Goal: Information Seeking & Learning: Find contact information

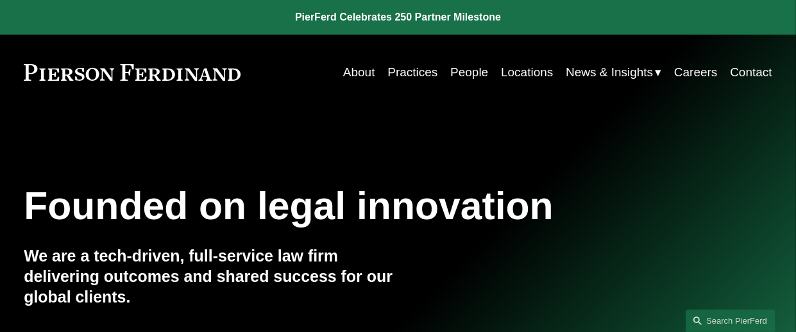
click at [523, 71] on link "Locations" at bounding box center [527, 72] width 52 height 24
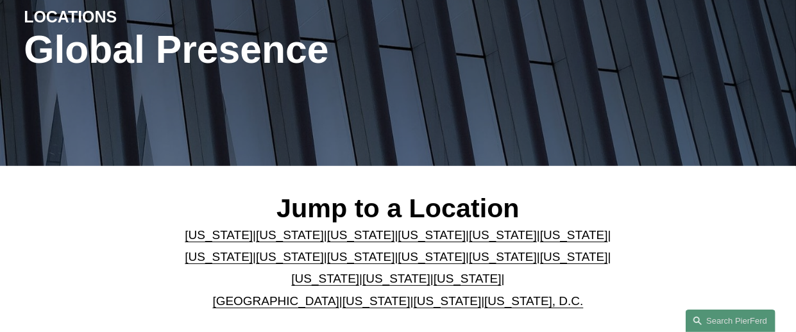
scroll to position [257, 0]
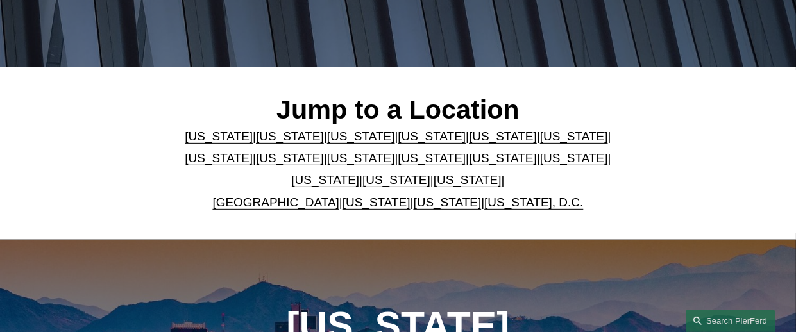
click at [274, 141] on link "California" at bounding box center [290, 136] width 68 height 13
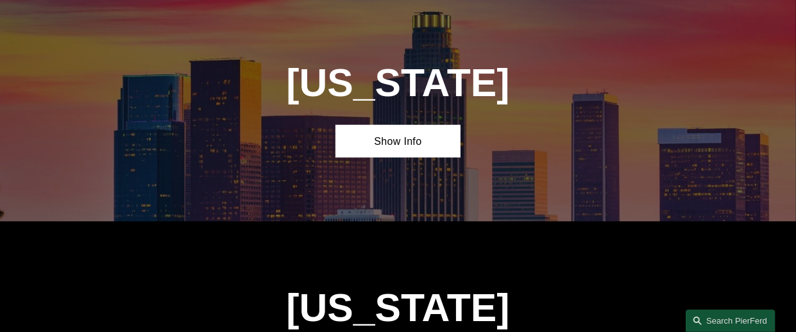
scroll to position [727, 0]
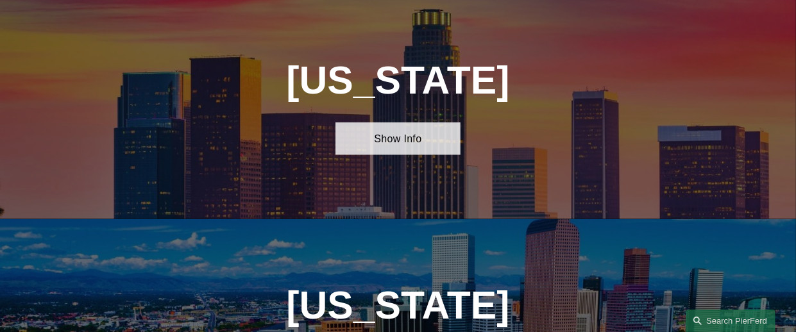
click at [353, 145] on link "Show Info" at bounding box center [397, 139] width 124 height 32
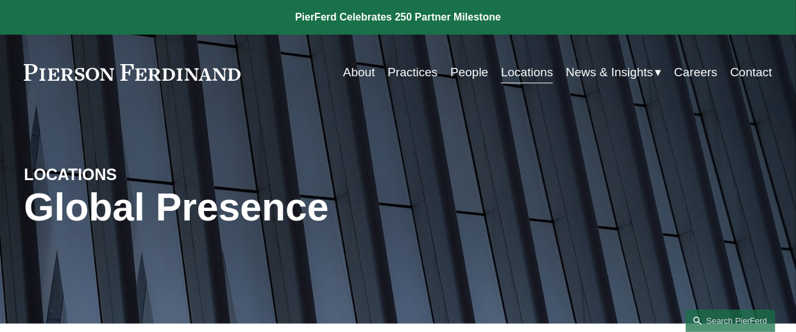
scroll to position [0, 0]
click at [226, 153] on div "LOCATIONS Global Presence" at bounding box center [398, 217] width 796 height 161
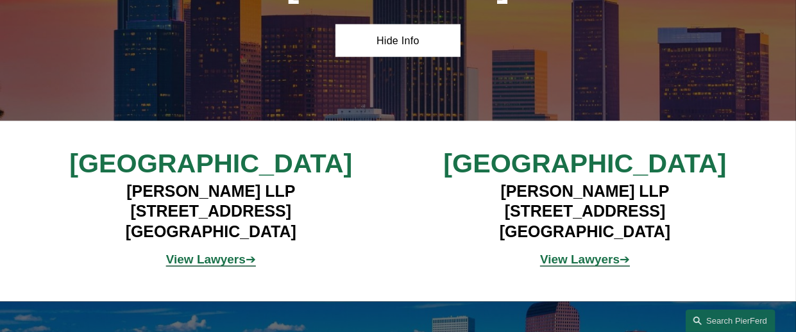
scroll to position [834, 0]
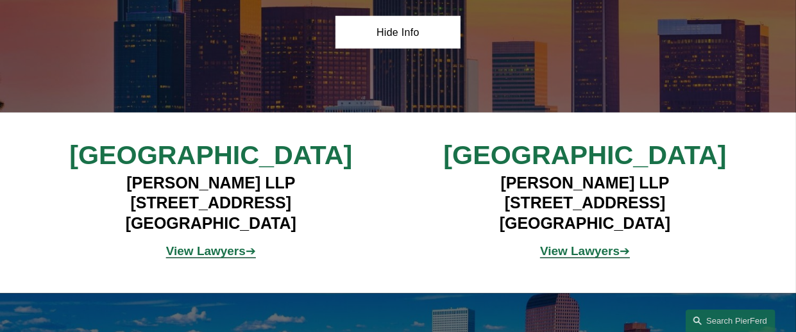
drag, startPoint x: 246, startPoint y: 216, endPoint x: 97, endPoint y: 217, distance: 148.2
click at [97, 217] on h4 "Pierson Ferdinand LLP 12100 Wilshire Blvd, Suite 800 Los Angeles, CA 90025" at bounding box center [211, 203] width 312 height 61
copy h4 "12100 Wilshire Blvd"
drag, startPoint x: 737, startPoint y: 74, endPoint x: 703, endPoint y: 74, distance: 34.0
click at [737, 74] on div "California Hide Info" at bounding box center [398, 0] width 796 height 225
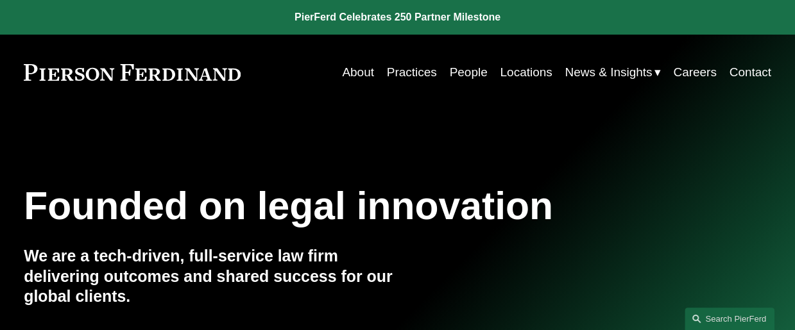
click at [516, 75] on link "Locations" at bounding box center [526, 72] width 52 height 24
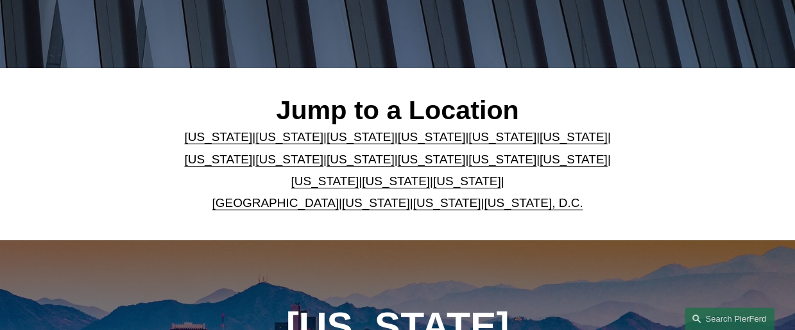
scroll to position [257, 0]
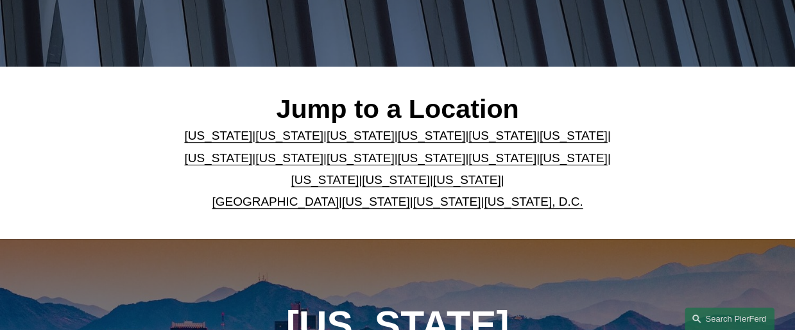
click at [282, 142] on link "[US_STATE]" at bounding box center [289, 135] width 68 height 13
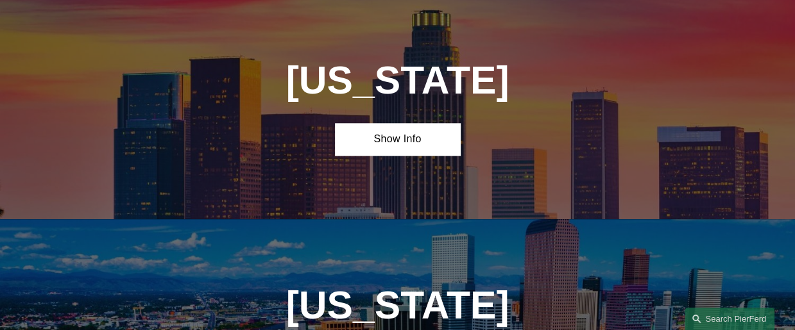
scroll to position [727, 0]
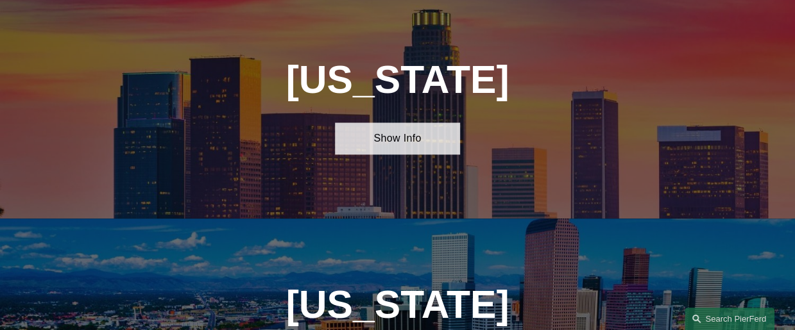
click at [371, 149] on link "Show Info" at bounding box center [397, 139] width 124 height 32
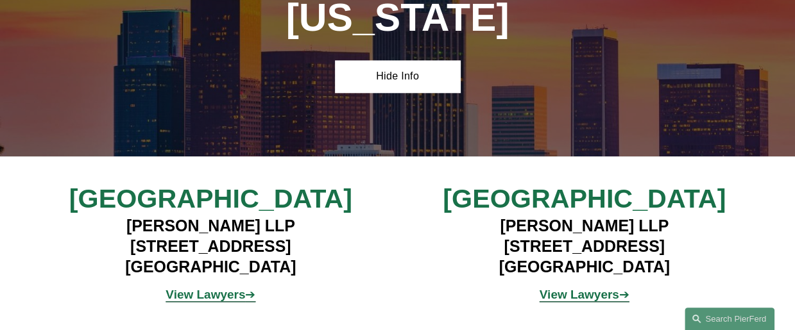
scroll to position [791, 0]
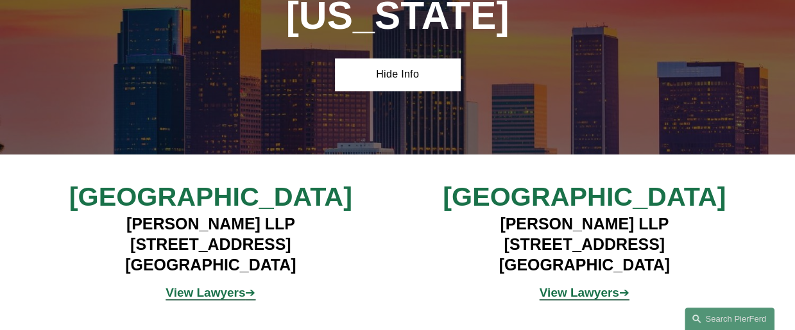
drag, startPoint x: 298, startPoint y: 232, endPoint x: 120, endPoint y: 237, distance: 178.4
click at [120, 237] on h4 "Pierson Ferdinand LLP 12100 Wilshire Blvd, Suite 800 Los Angeles, CA 90025" at bounding box center [210, 244] width 311 height 61
copy h4 "Pierson Ferdinand LLP"
click at [342, 186] on div "Los Angeles Pierson Ferdinand LLP 12100 Wilshire Blvd, Suite 800 Los Angeles, C…" at bounding box center [397, 245] width 795 height 181
drag, startPoint x: 244, startPoint y: 257, endPoint x: 78, endPoint y: 258, distance: 166.8
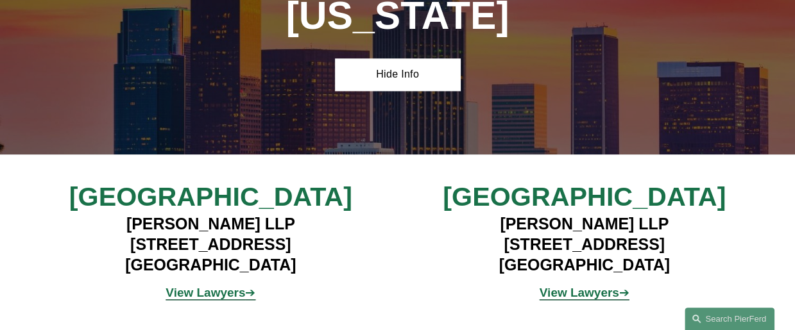
click at [78, 258] on h4 "Pierson Ferdinand LLP 12100 Wilshire Blvd, Suite 800 Los Angeles, CA 90025" at bounding box center [210, 244] width 311 height 61
copy h4 "12100 Wilshire Blvd"
click at [287, 174] on div "Los Angeles Pierson Ferdinand LLP 12100 Wilshire Blvd, Suite 800 Los Angeles, C…" at bounding box center [397, 245] width 795 height 181
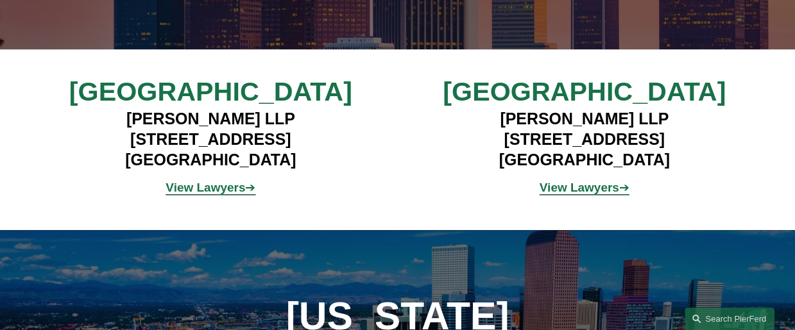
scroll to position [898, 0]
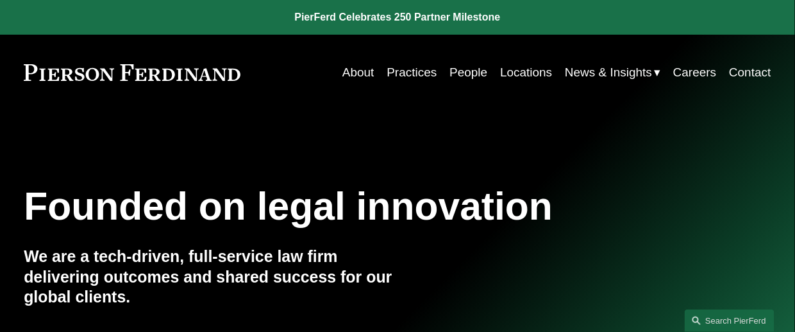
click at [334, 16] on link at bounding box center [397, 17] width 795 height 35
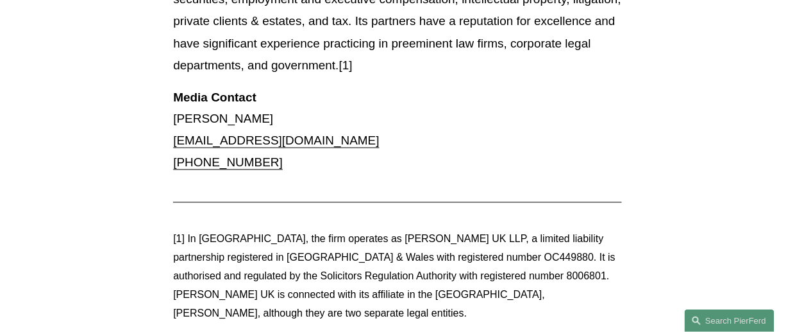
scroll to position [1732, 0]
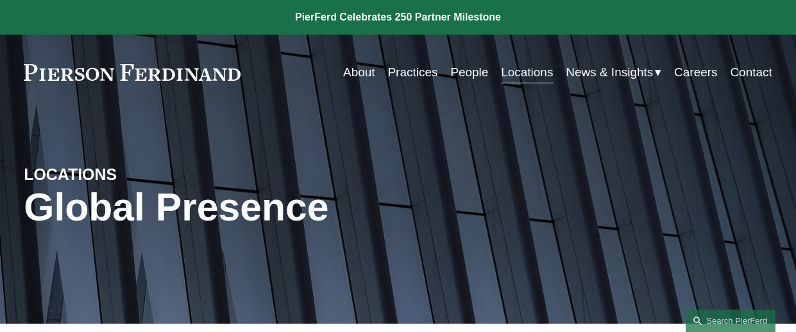
scroll to position [834, 0]
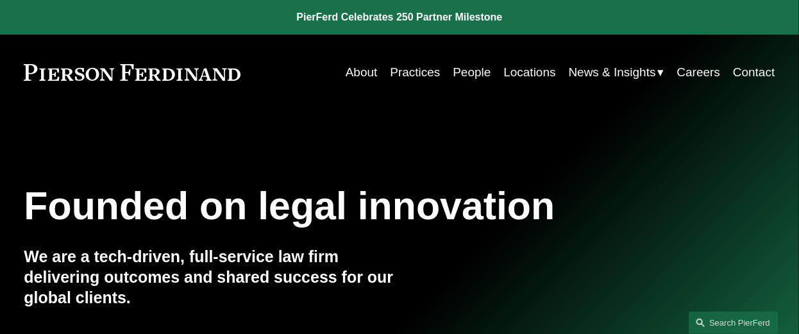
click at [468, 76] on link "People" at bounding box center [472, 72] width 38 height 24
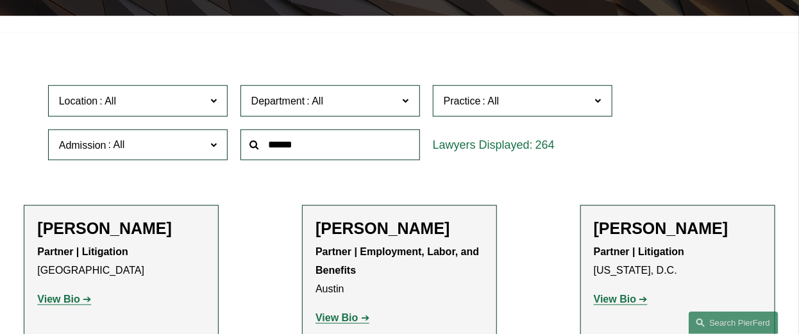
scroll to position [321, 0]
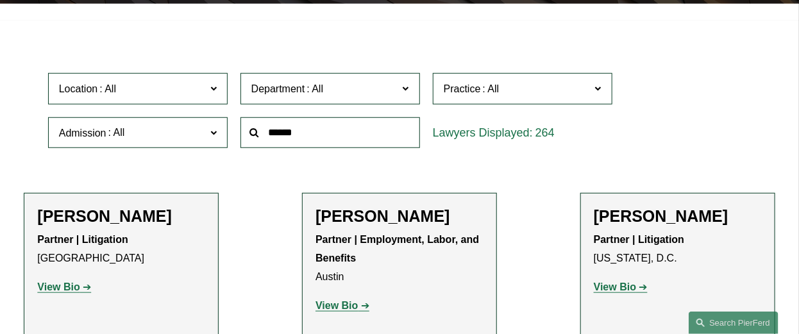
click at [300, 134] on input "text" at bounding box center [331, 132] width 180 height 31
drag, startPoint x: 353, startPoint y: 137, endPoint x: 228, endPoint y: 128, distance: 124.7
click at [233, 130] on div "Location All [GEOGRAPHIC_DATA] [GEOGRAPHIC_DATA] [GEOGRAPHIC_DATA] [GEOGRAPHIC_…" at bounding box center [400, 111] width 716 height 88
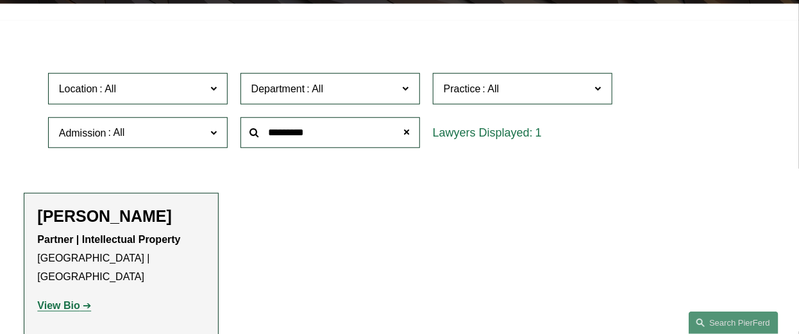
type input "*********"
click at [74, 300] on strong "View Bio" at bounding box center [58, 305] width 42 height 11
